Goal: Information Seeking & Learning: Find contact information

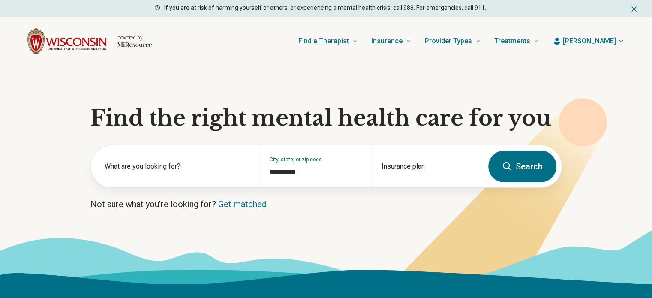
click at [537, 171] on button "Search" at bounding box center [522, 166] width 68 height 32
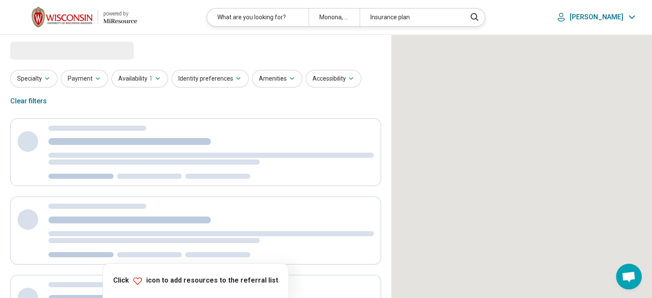
select select "***"
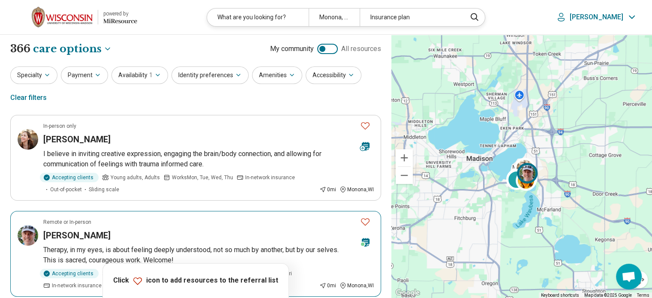
scroll to position [214, 0]
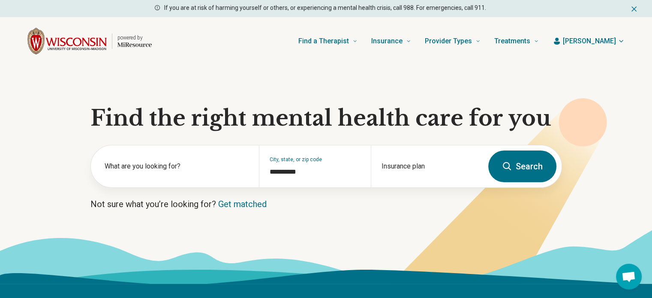
click at [616, 39] on button "[PERSON_NAME]" at bounding box center [588, 41] width 72 height 10
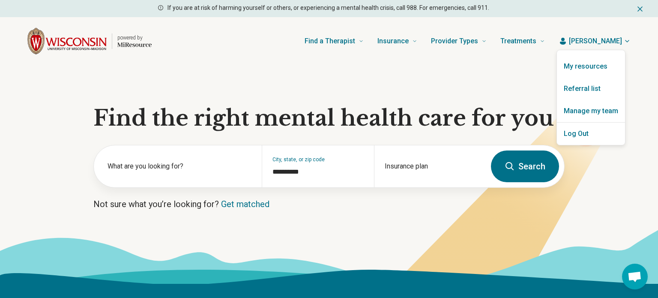
click at [599, 60] on link "My resources" at bounding box center [591, 66] width 68 height 22
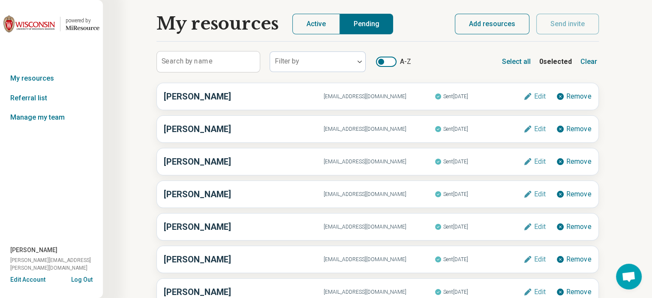
click at [328, 23] on button "Active" at bounding box center [316, 24] width 48 height 21
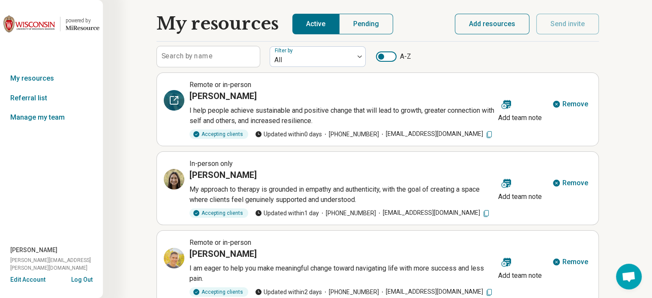
click at [168, 99] on div at bounding box center [174, 100] width 21 height 21
click at [174, 101] on icon at bounding box center [174, 100] width 10 height 10
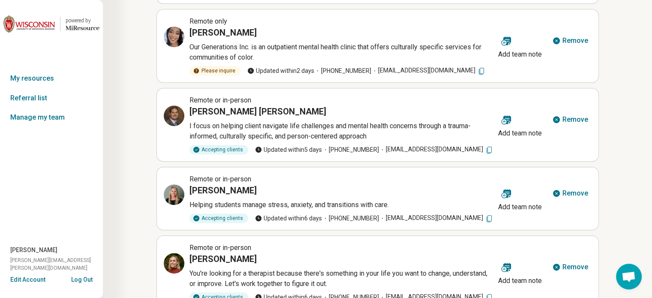
scroll to position [451, 0]
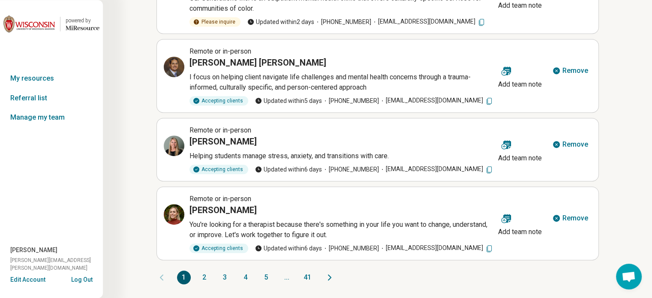
click at [206, 280] on button "2" at bounding box center [205, 277] width 14 height 14
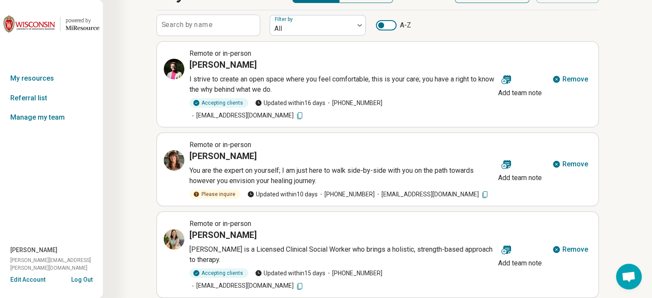
scroll to position [21, 0]
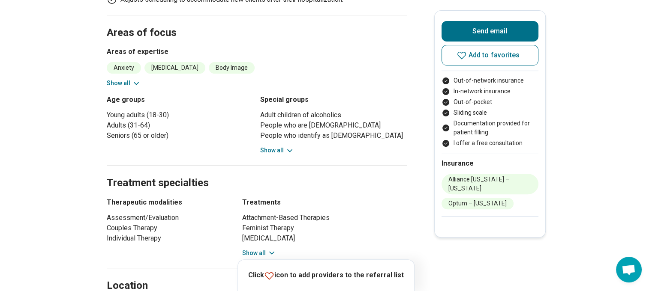
scroll to position [171, 0]
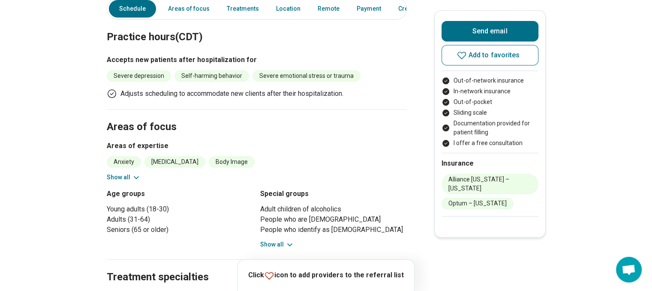
click at [122, 173] on button "Show all" at bounding box center [124, 177] width 34 height 9
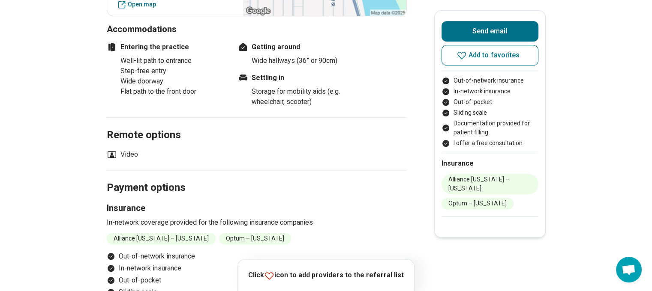
scroll to position [771, 0]
